Goal: Task Accomplishment & Management: Use online tool/utility

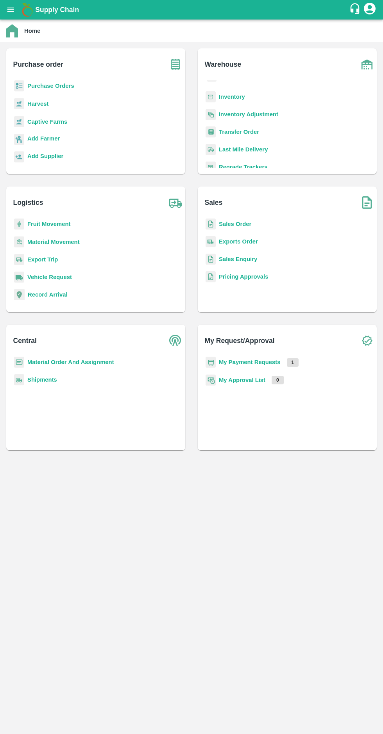
scroll to position [37, 0]
click at [217, 80] on div "Warehouse Arrivals Quality Reports Inventory Inventory Adjustment Transfer Orde…" at bounding box center [287, 111] width 179 height 126
click at [219, 93] on b "Inventory" at bounding box center [232, 95] width 26 height 6
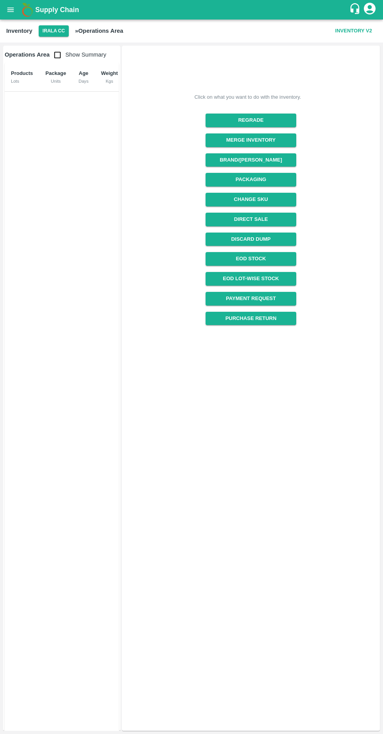
click at [53, 31] on button "Irala CC" at bounding box center [54, 30] width 30 height 11
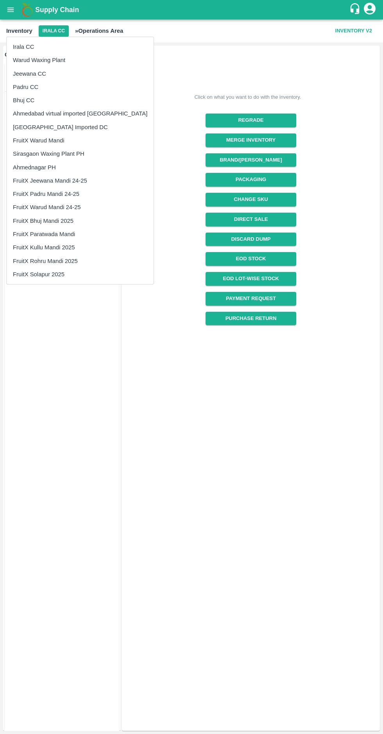
click at [313, 484] on div at bounding box center [191, 367] width 383 height 734
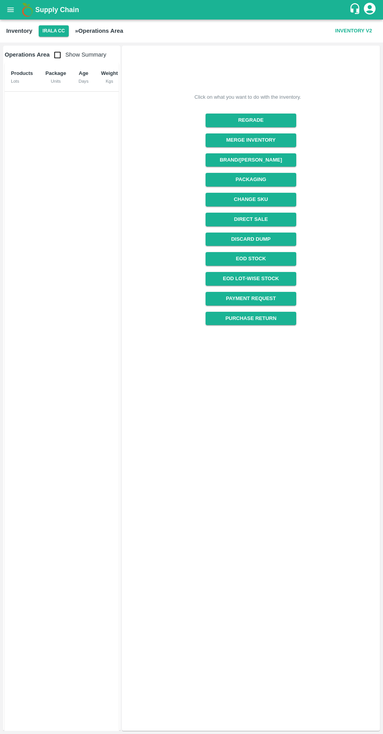
click at [311, 485] on div "Click on what you want to do with the inventory. Regrade Merge Inventory Brand/…" at bounding box center [251, 388] width 258 height 685
